Goal: Task Accomplishment & Management: Use online tool/utility

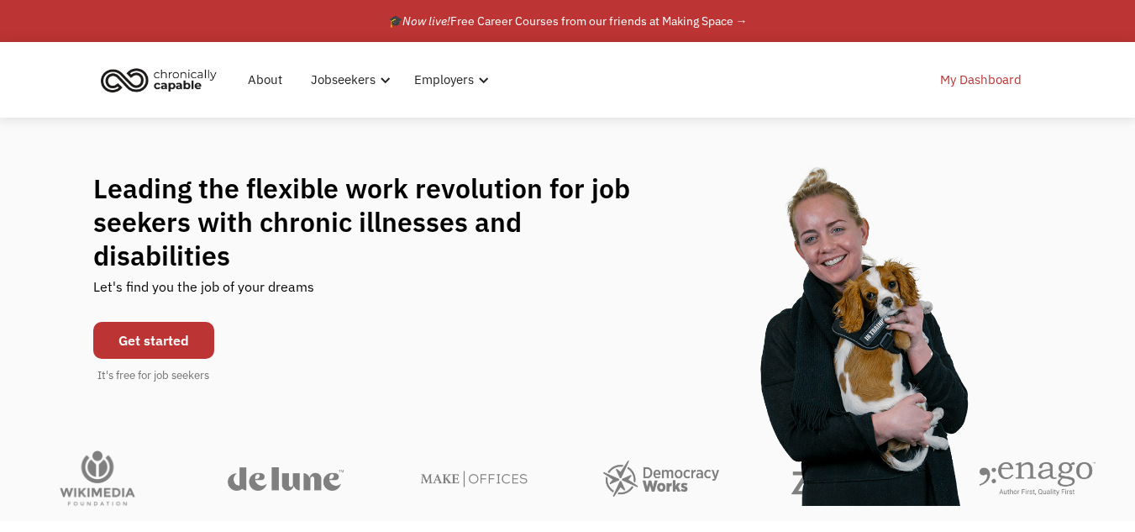
click at [986, 71] on link "My Dashboard" at bounding box center [981, 80] width 102 height 54
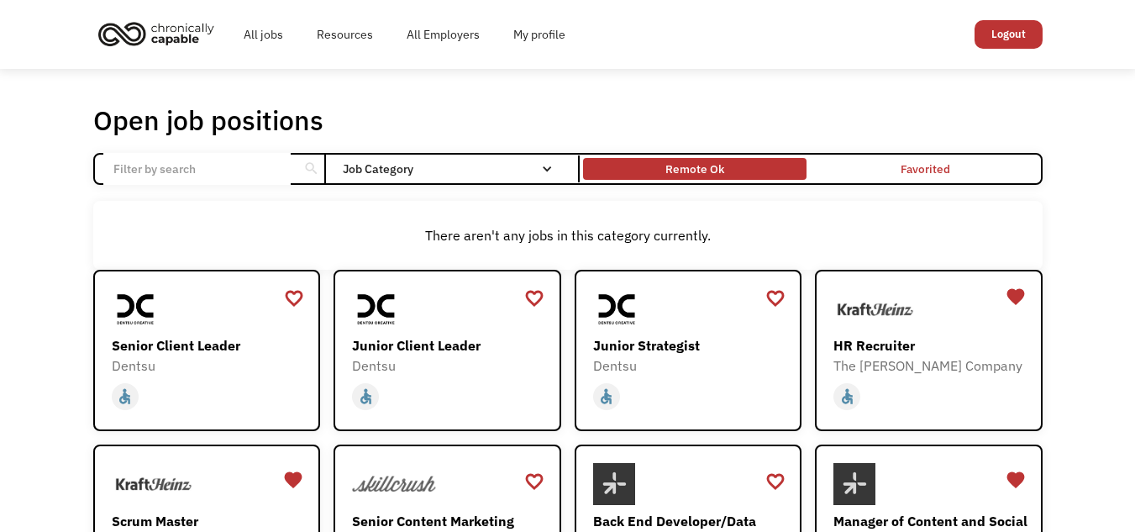
click at [695, 175] on div "Remote Ok" at bounding box center [694, 169] width 59 height 20
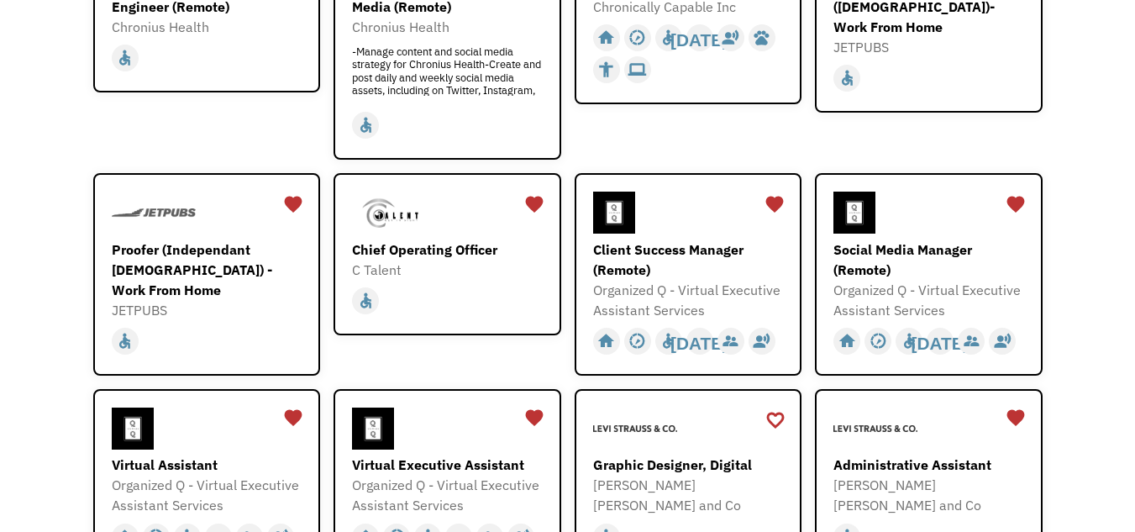
scroll to position [423, 0]
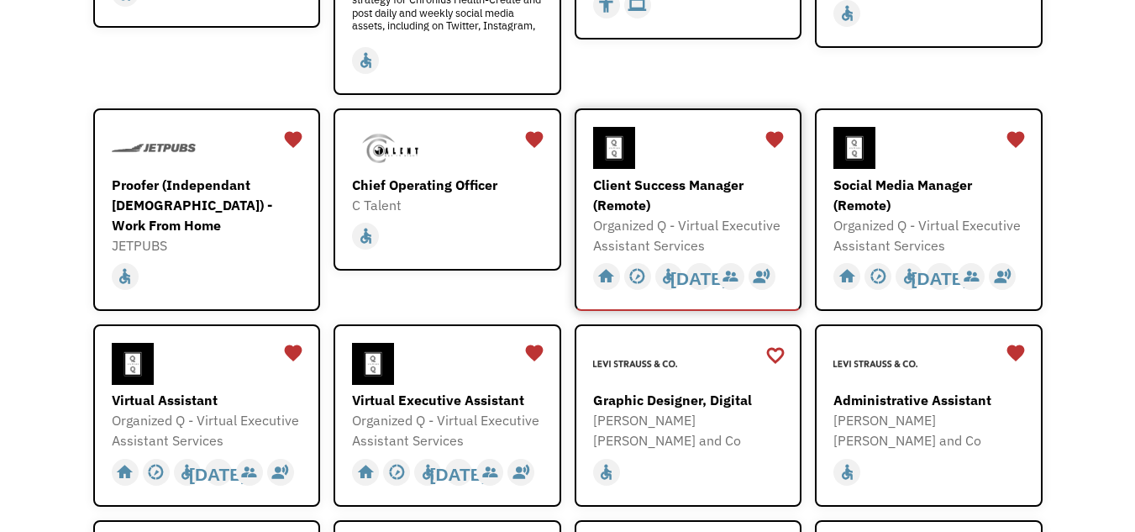
click at [634, 195] on div "Client Success Manager (Remote)" at bounding box center [690, 195] width 195 height 40
click at [915, 400] on div "Administrative Assistant" at bounding box center [930, 400] width 195 height 20
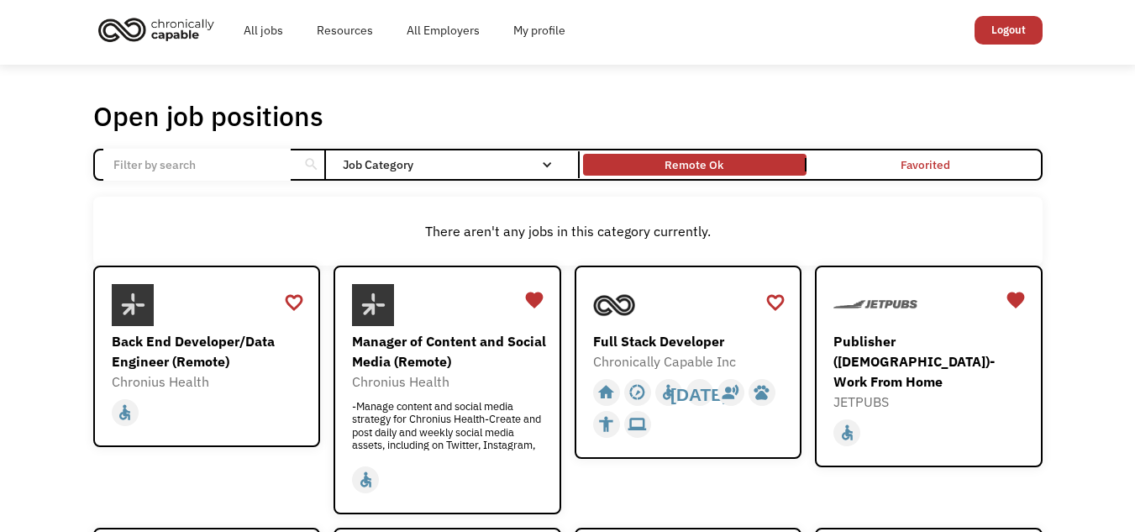
scroll to position [0, 0]
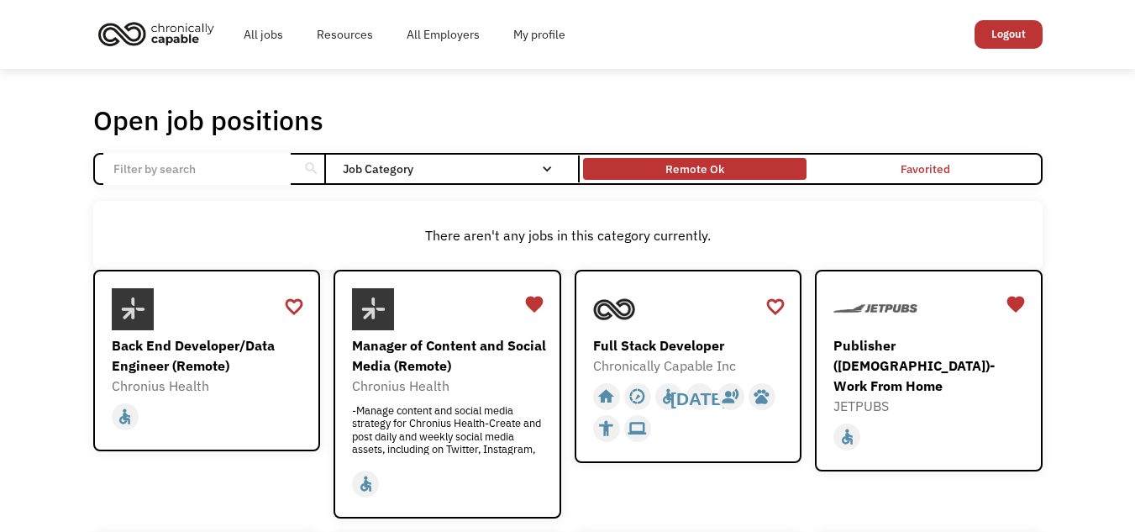
click at [648, 162] on div "Remote Ok" at bounding box center [694, 168] width 223 height 13
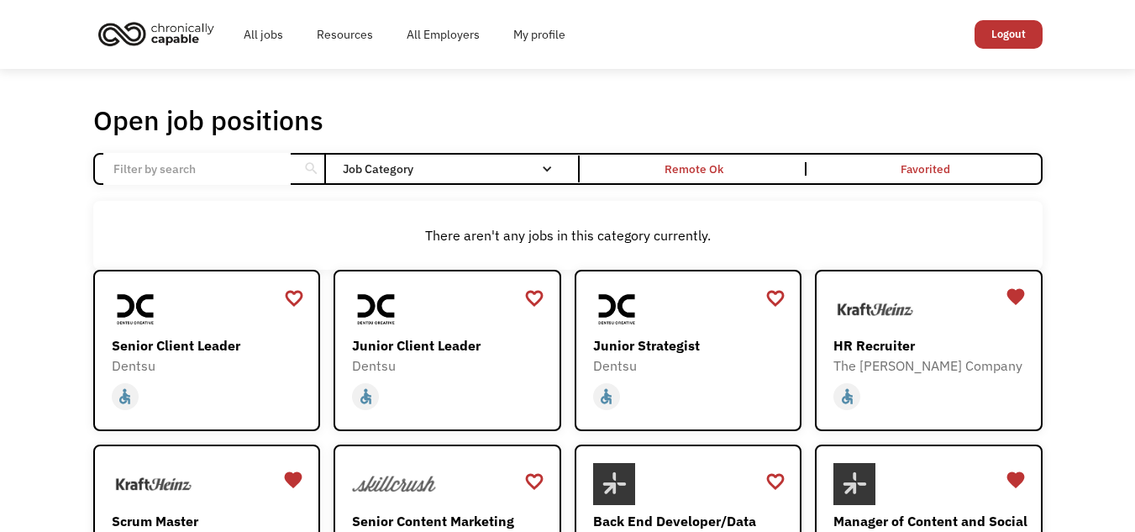
click at [212, 178] on input "Email Form" at bounding box center [196, 169] width 187 height 32
click input "Email Form" at bounding box center [0, 0] width 0 height 0
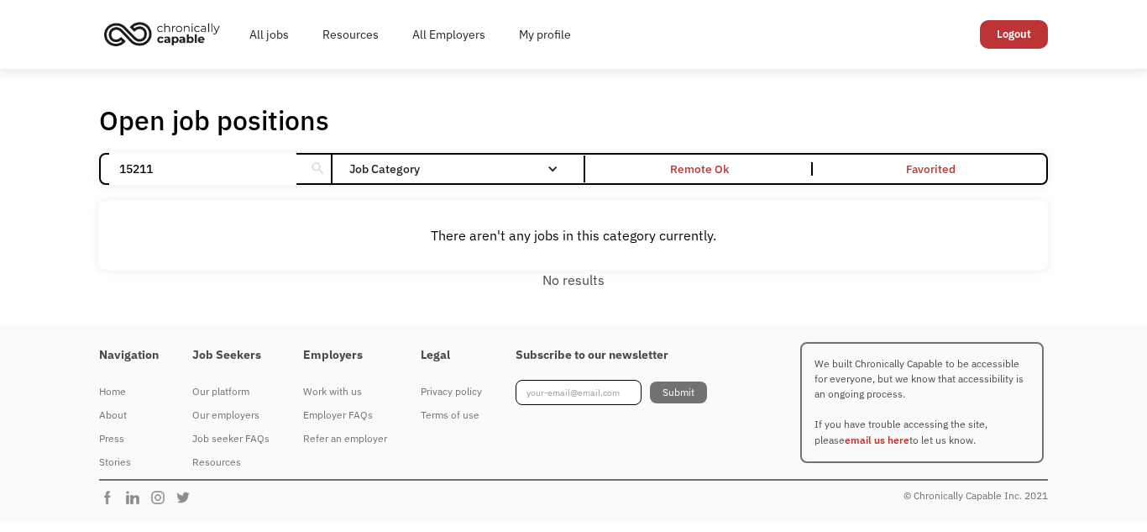
click at [212, 178] on input "15211" at bounding box center [202, 169] width 187 height 32
type input "1"
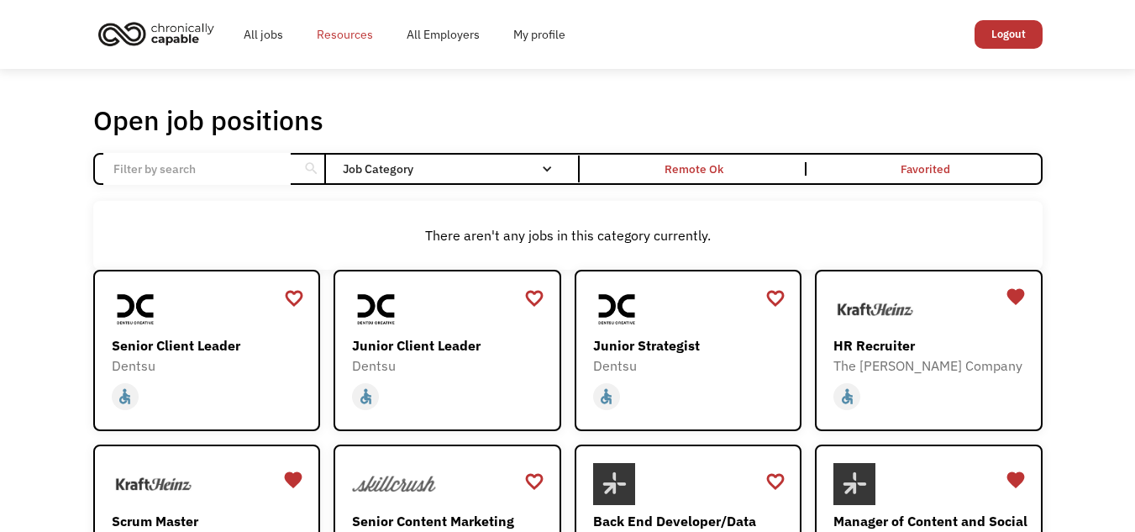
click at [327, 42] on link "Resources" at bounding box center [345, 35] width 90 height 54
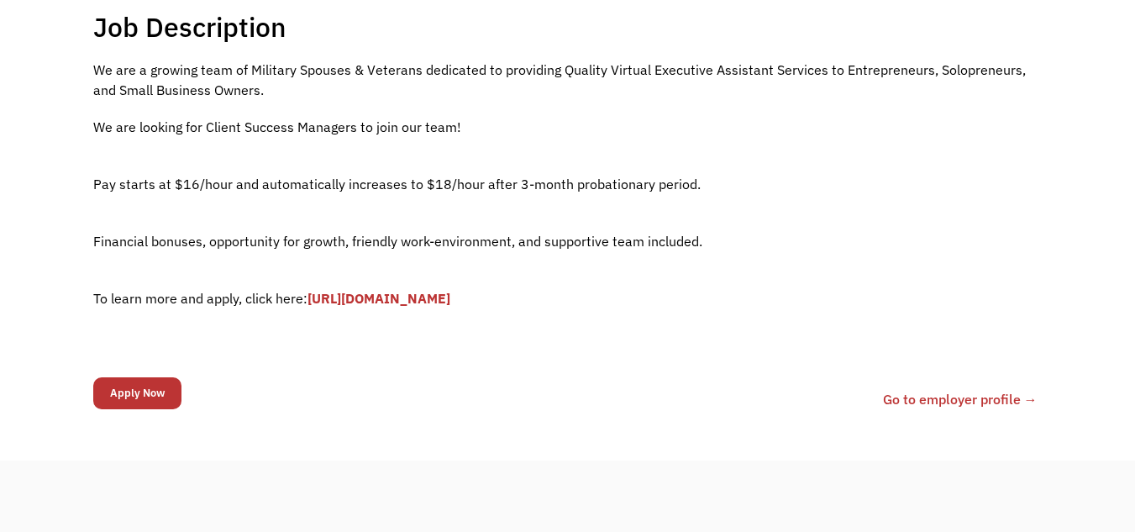
scroll to position [347, 0]
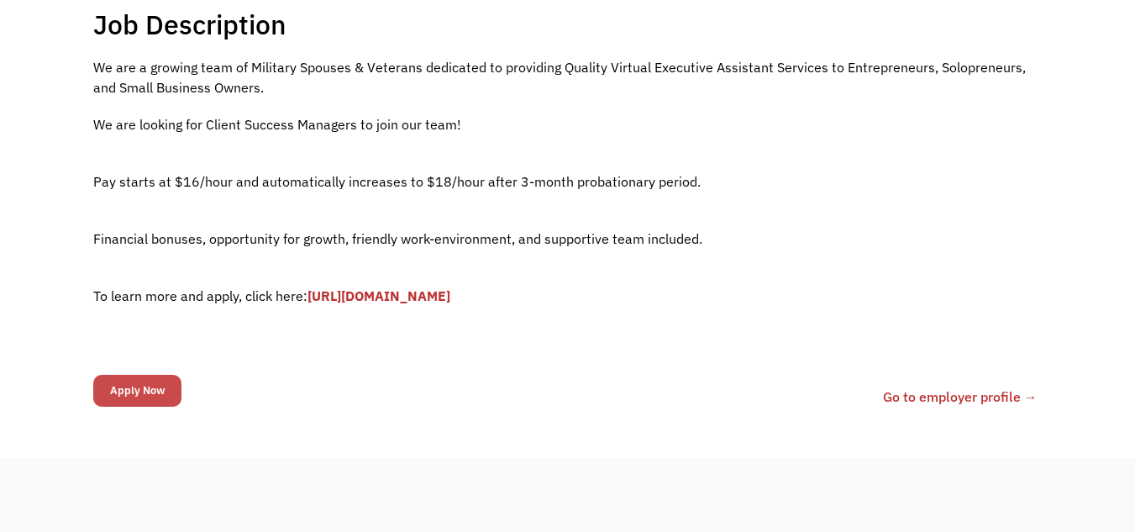
click at [131, 385] on input "Apply Now" at bounding box center [137, 391] width 88 height 32
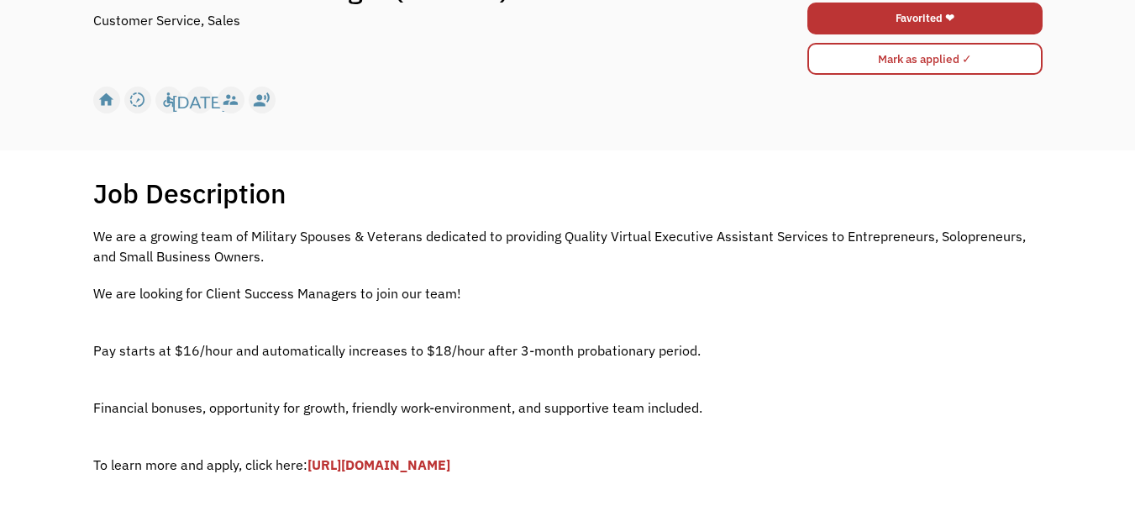
scroll to position [401, 0]
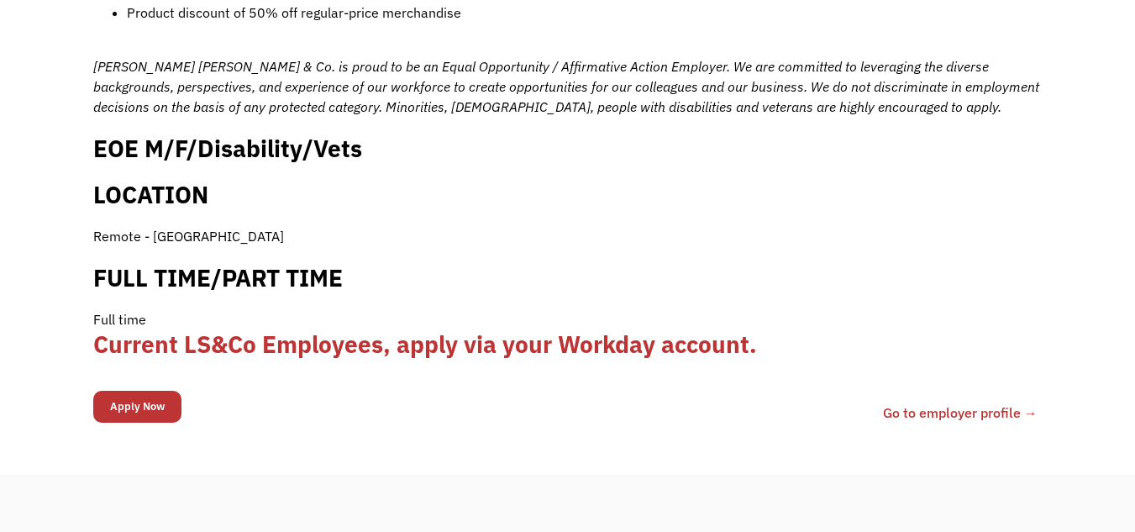
scroll to position [1700, 0]
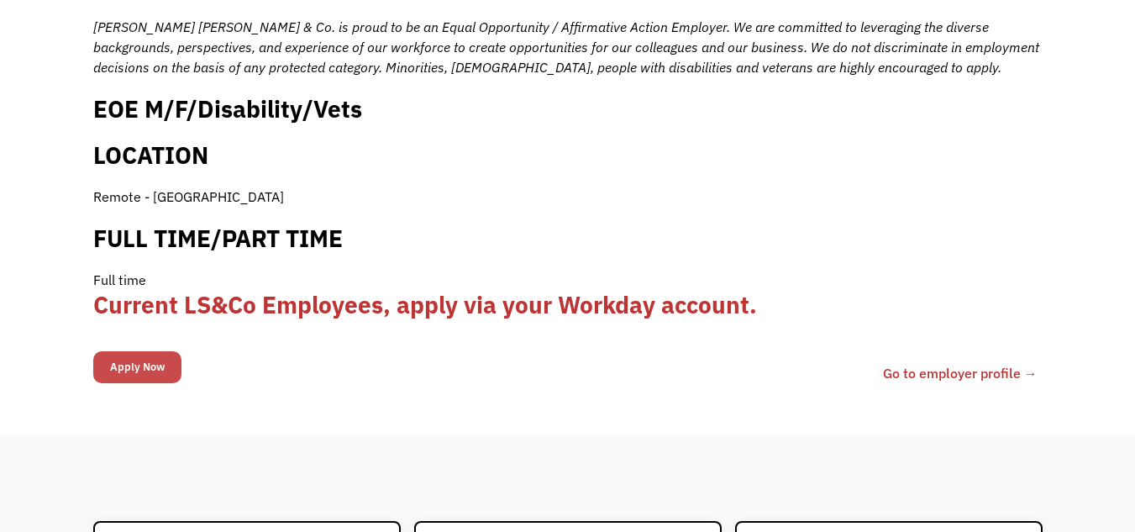
click at [140, 351] on input "Apply Now" at bounding box center [137, 367] width 88 height 32
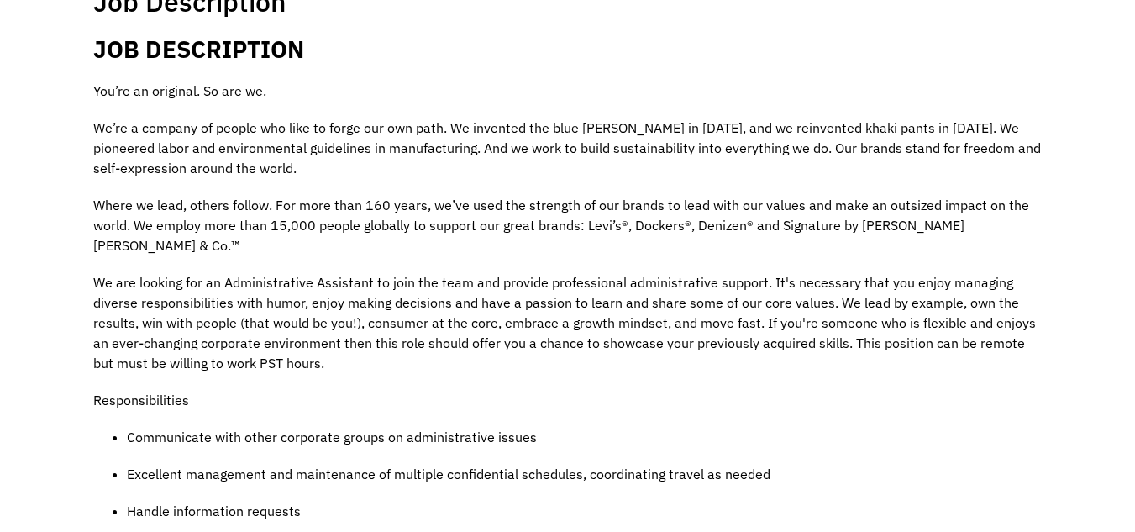
scroll to position [146, 0]
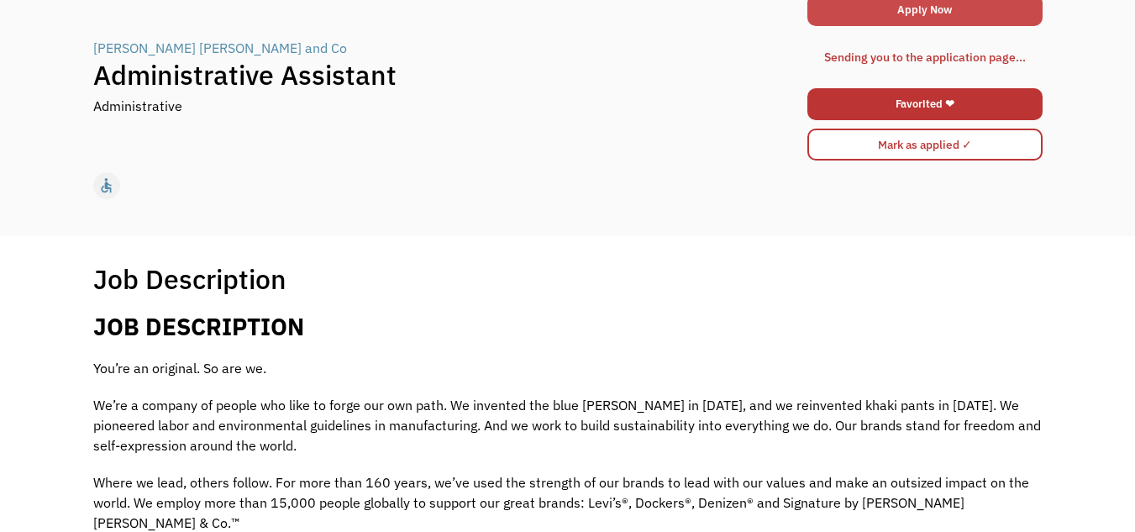
click at [959, 13] on link "Apply Now" at bounding box center [924, 10] width 235 height 32
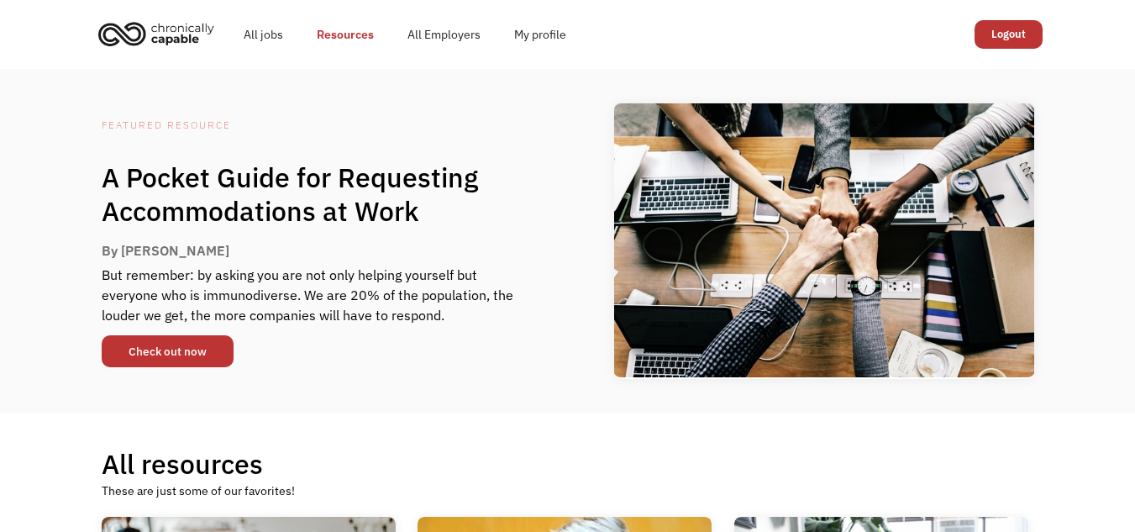
click at [215, 351] on link "Check out now" at bounding box center [168, 351] width 132 height 32
